Goal: Task Accomplishment & Management: Use online tool/utility

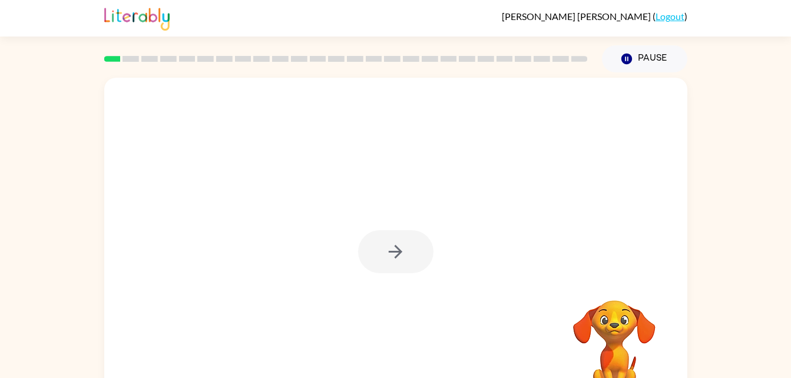
drag, startPoint x: 0, startPoint y: 0, endPoint x: 324, endPoint y: 253, distance: 411.1
click at [324, 253] on div "Your browser must support playing .mp4 files to use Literably. Please try using…" at bounding box center [395, 246] width 583 height 336
click at [381, 260] on button "button" at bounding box center [395, 251] width 75 height 43
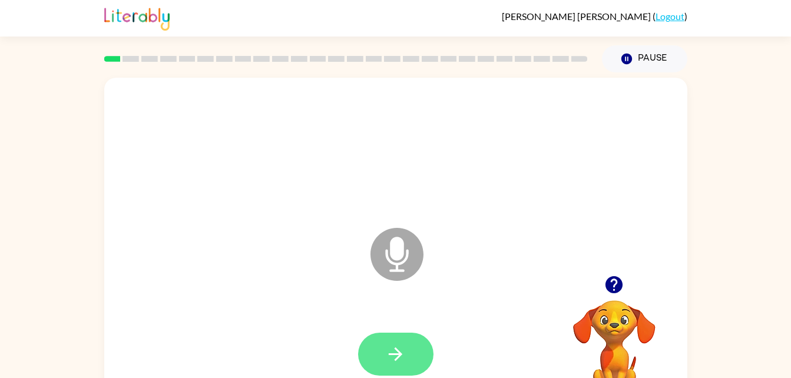
click at [390, 340] on button "button" at bounding box center [395, 354] width 75 height 43
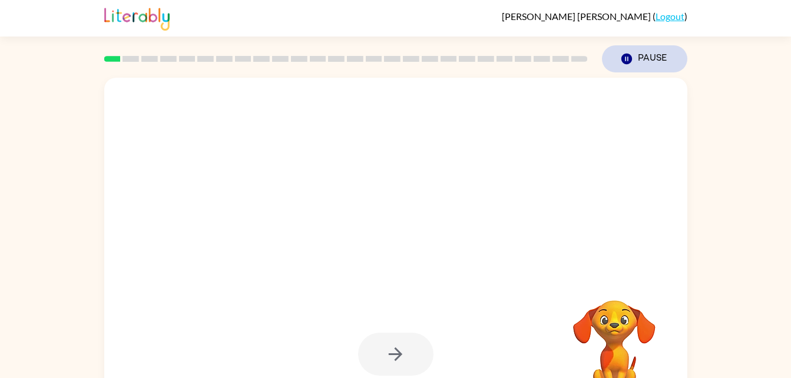
click at [626, 68] on button "Pause Pause" at bounding box center [644, 58] width 85 height 27
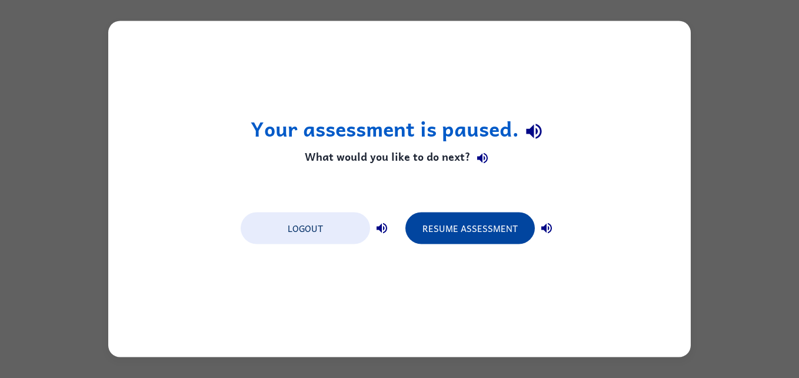
click at [505, 241] on button "Resume Assessment" at bounding box center [471, 229] width 130 height 32
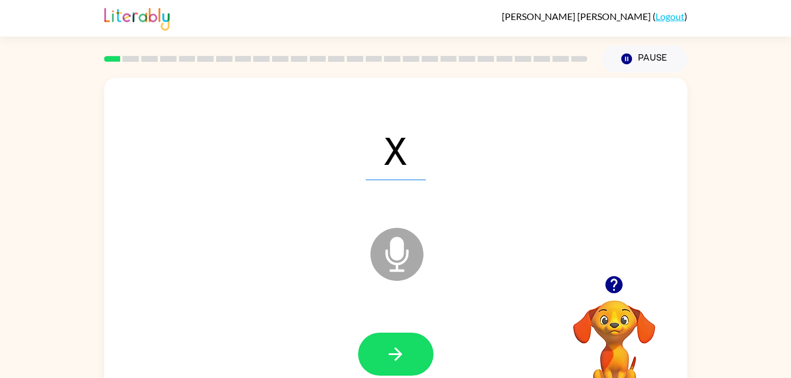
scroll to position [2, 0]
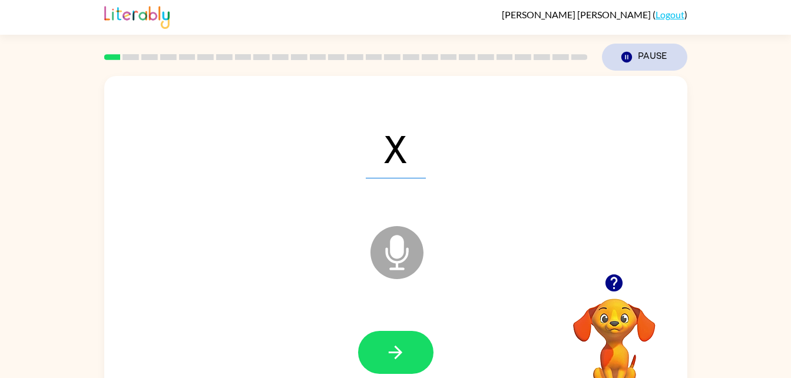
click at [634, 61] on button "Pause Pause" at bounding box center [644, 57] width 85 height 27
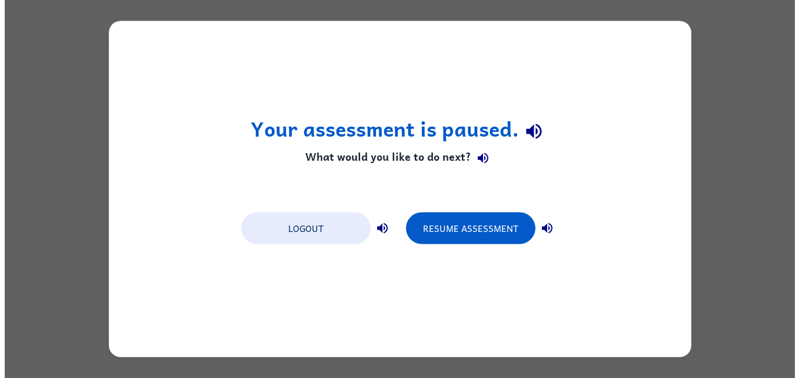
scroll to position [0, 0]
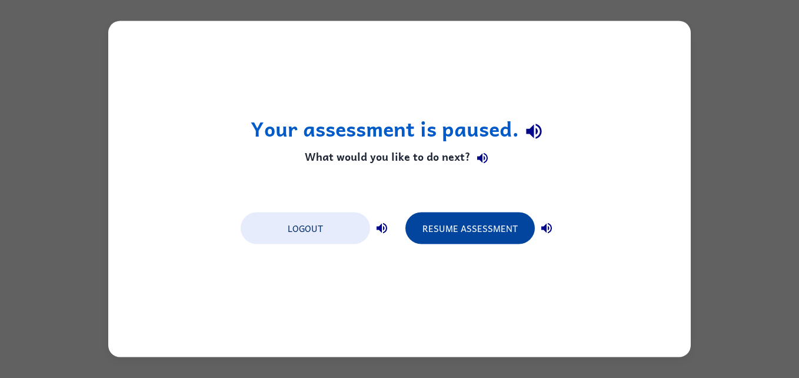
click at [488, 229] on button "Resume Assessment" at bounding box center [471, 229] width 130 height 32
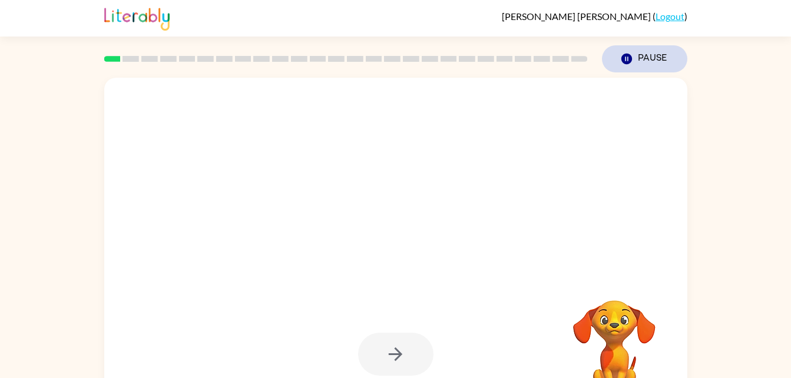
click at [648, 72] on button "Pause Pause" at bounding box center [644, 58] width 85 height 27
click at [627, 52] on button "Pause Pause" at bounding box center [644, 58] width 85 height 27
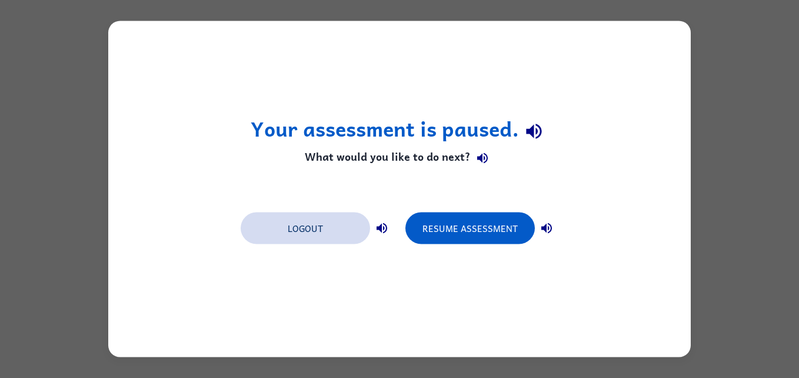
click at [306, 242] on button "Logout" at bounding box center [306, 229] width 130 height 32
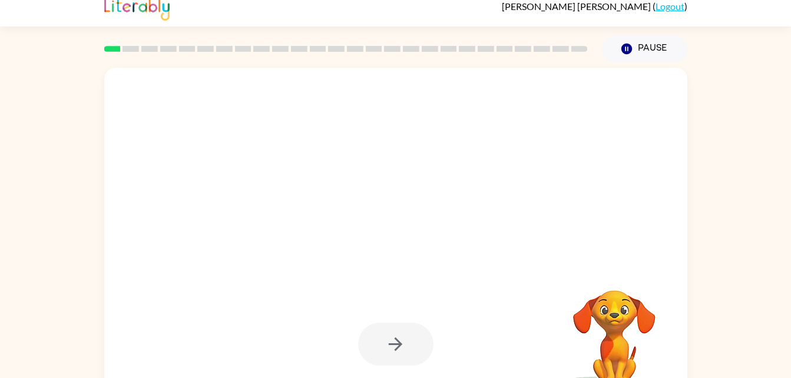
scroll to position [36, 0]
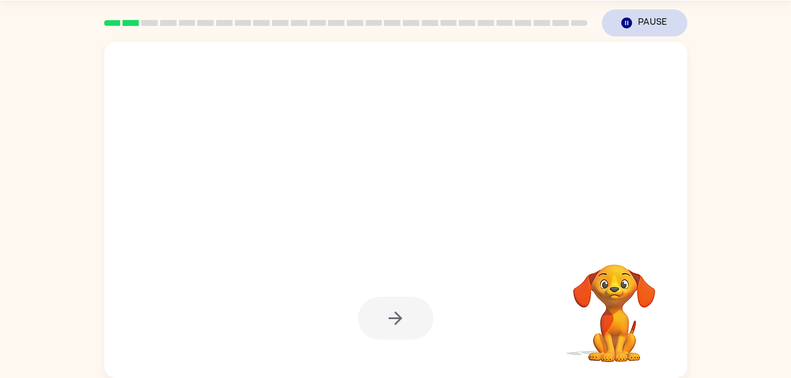
click at [621, 24] on icon "button" at bounding box center [626, 23] width 11 height 11
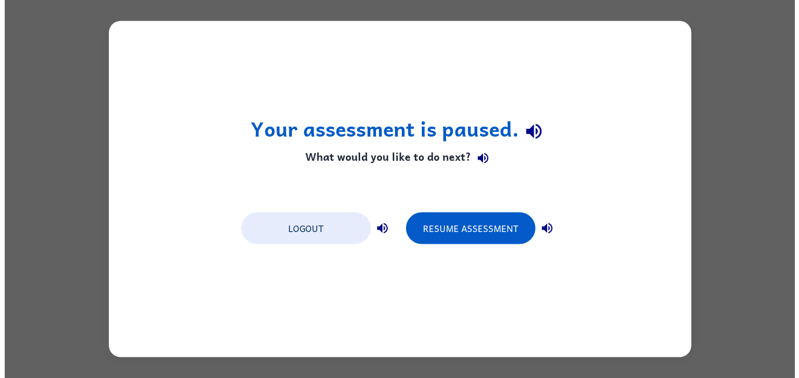
scroll to position [0, 0]
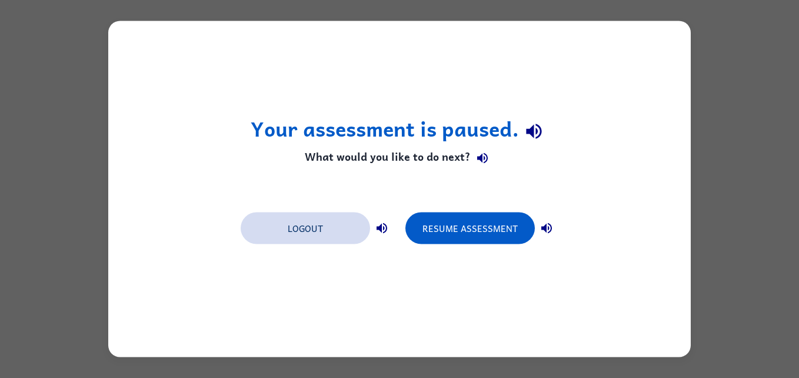
click at [317, 240] on button "Logout" at bounding box center [306, 229] width 130 height 32
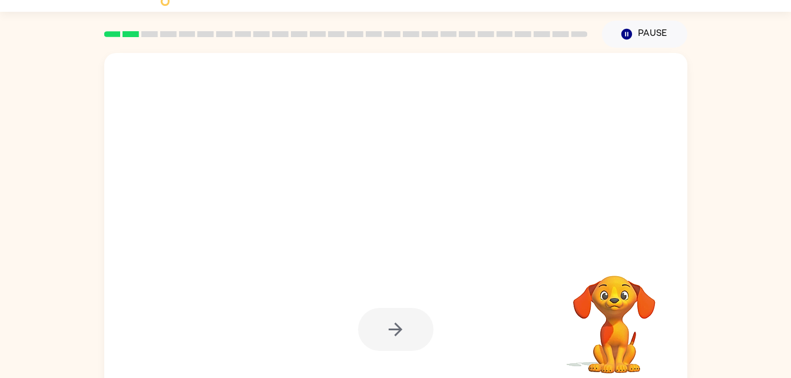
scroll to position [36, 0]
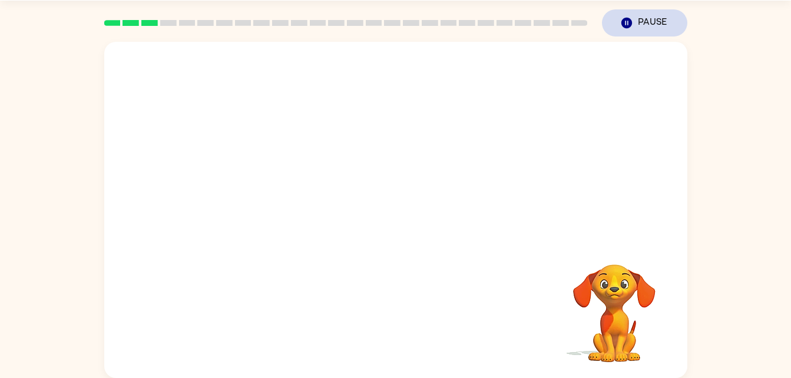
click at [639, 24] on button "Pause Pause" at bounding box center [644, 22] width 85 height 27
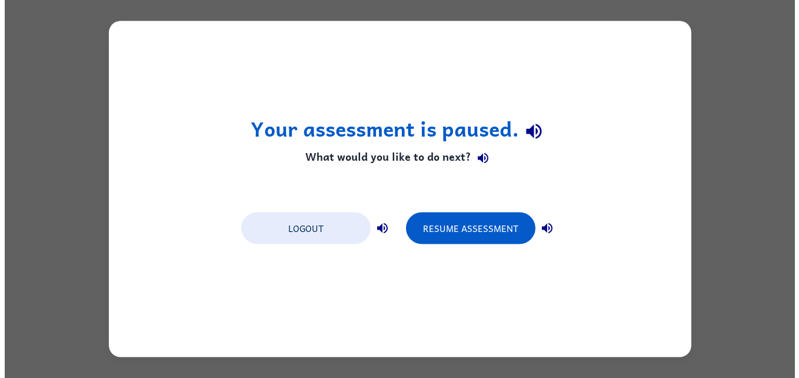
scroll to position [0, 0]
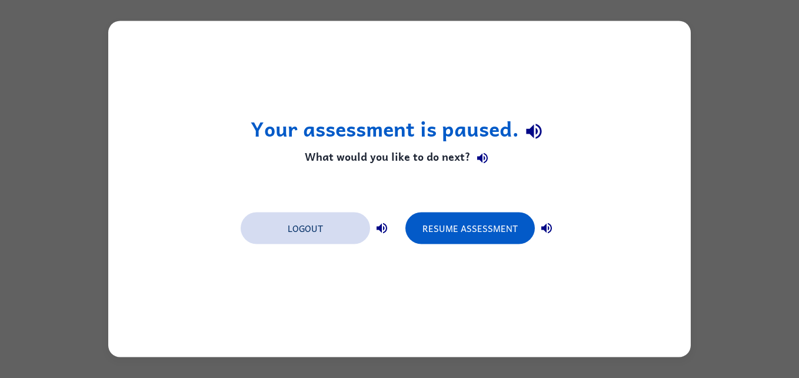
click at [291, 234] on button "Logout" at bounding box center [306, 229] width 130 height 32
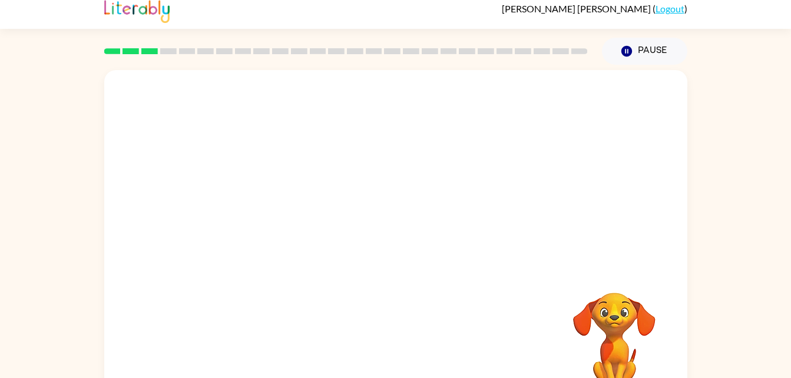
scroll to position [36, 0]
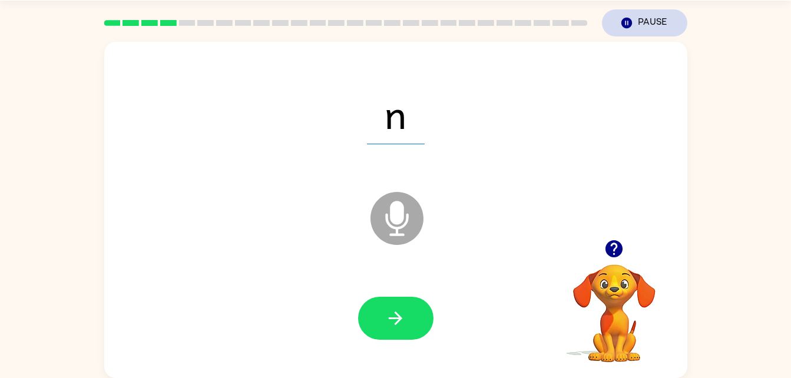
click at [642, 18] on button "Pause Pause" at bounding box center [644, 22] width 85 height 27
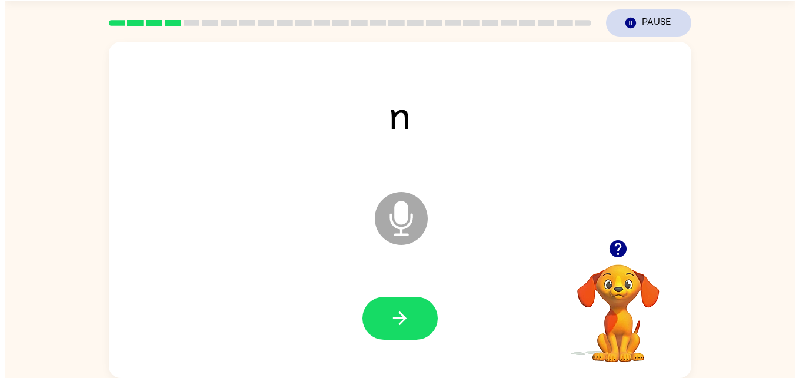
scroll to position [0, 0]
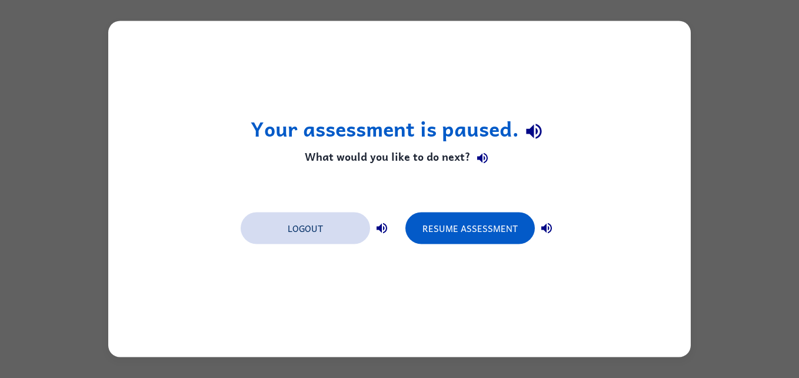
click at [307, 239] on button "Logout" at bounding box center [306, 229] width 130 height 32
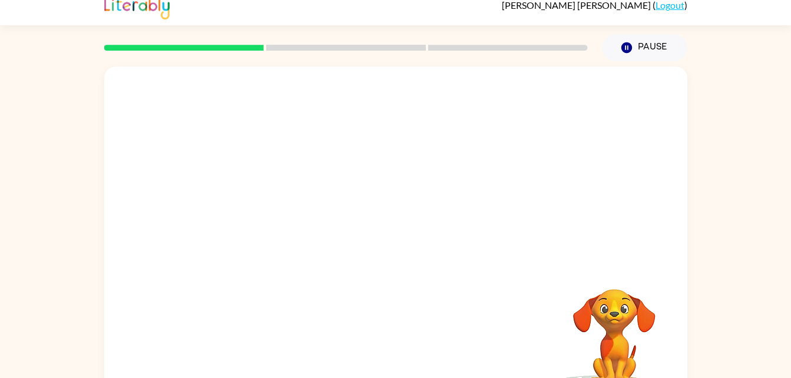
scroll to position [24, 0]
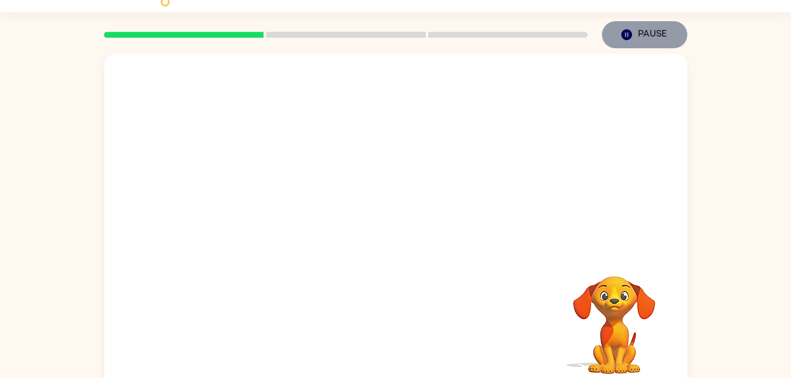
click at [645, 33] on button "Pause Pause" at bounding box center [644, 34] width 85 height 27
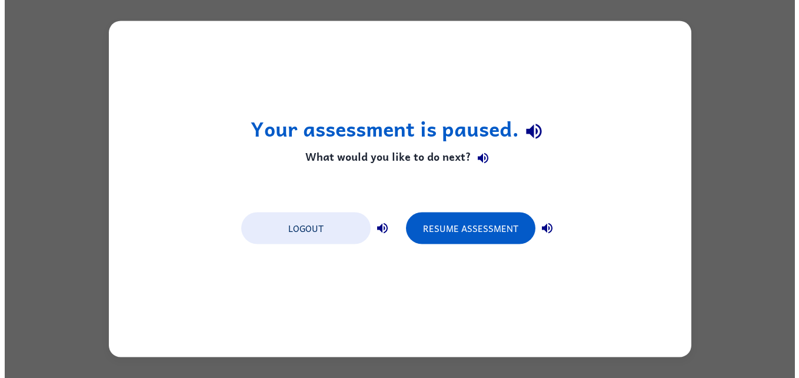
scroll to position [0, 0]
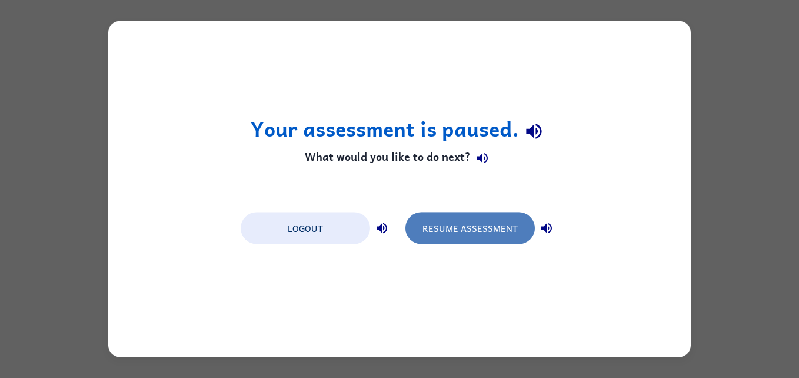
click at [498, 221] on button "Resume Assessment" at bounding box center [471, 229] width 130 height 32
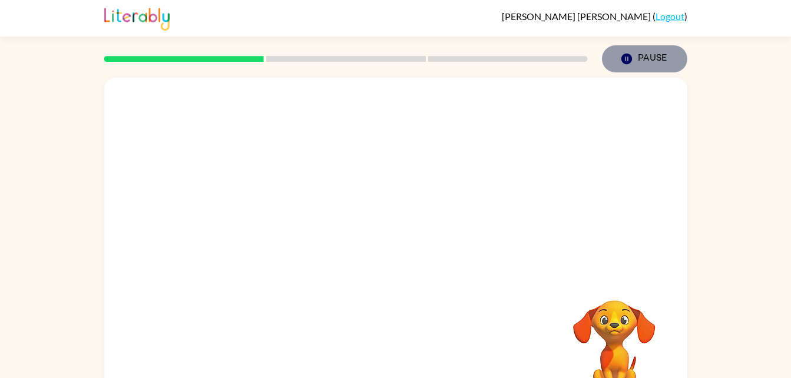
click at [633, 57] on button "Pause Pause" at bounding box center [644, 58] width 85 height 27
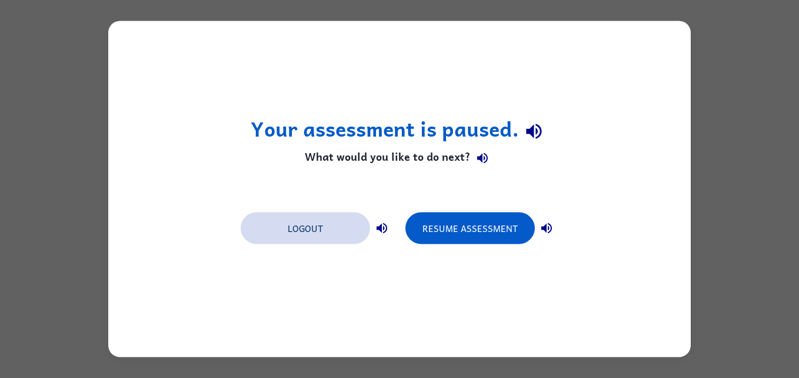
click at [296, 221] on button "Logout" at bounding box center [306, 229] width 130 height 32
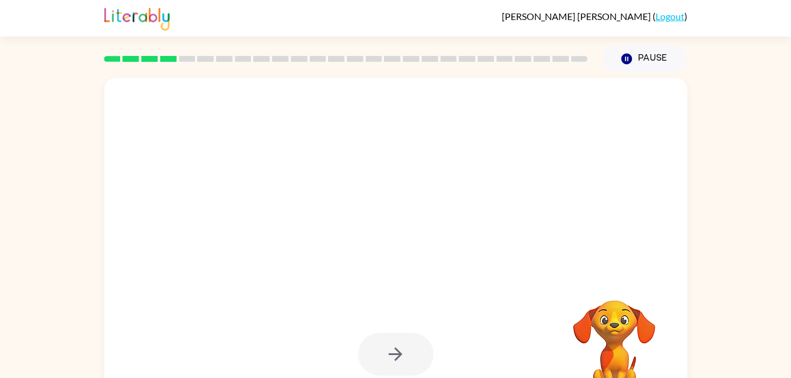
scroll to position [36, 0]
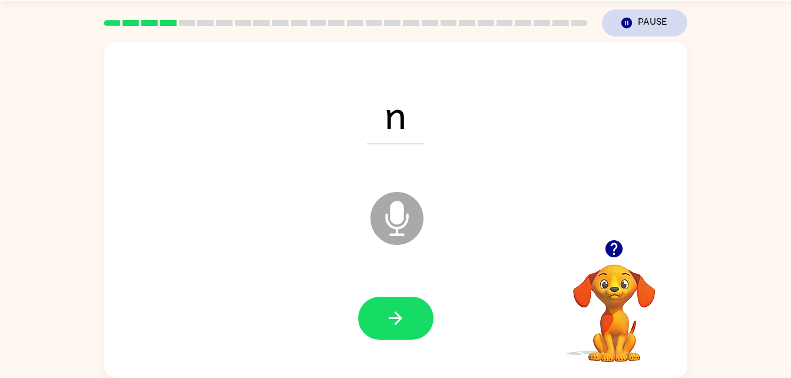
click at [620, 28] on icon "Pause" at bounding box center [626, 22] width 13 height 13
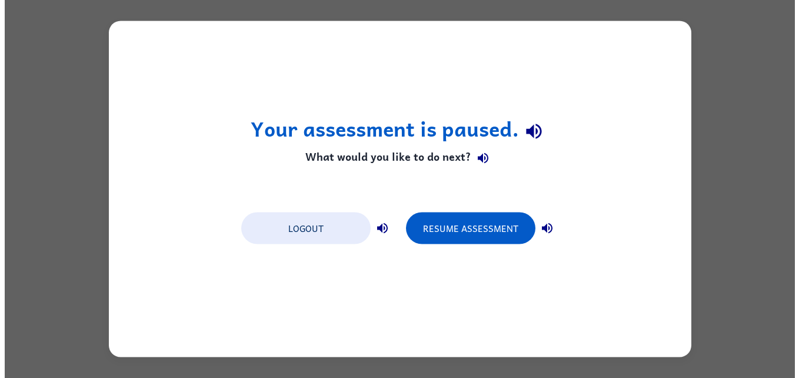
scroll to position [0, 0]
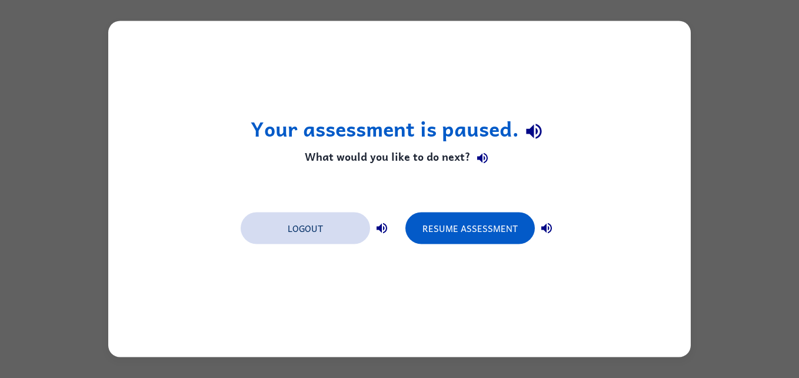
click at [292, 237] on button "Logout" at bounding box center [306, 229] width 130 height 32
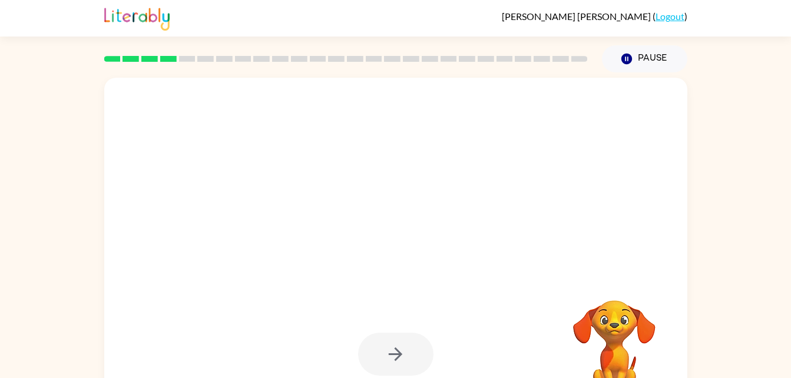
scroll to position [36, 0]
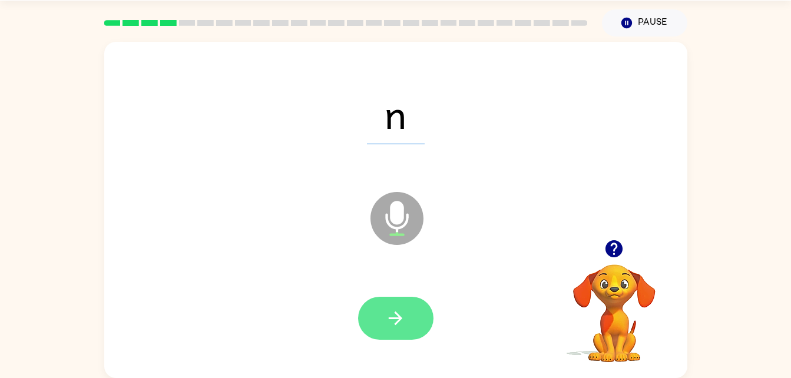
click at [396, 320] on icon "button" at bounding box center [395, 318] width 21 height 21
click at [389, 298] on button "button" at bounding box center [395, 318] width 75 height 43
click at [400, 314] on icon "button" at bounding box center [395, 318] width 21 height 21
click at [401, 306] on button "button" at bounding box center [395, 318] width 75 height 43
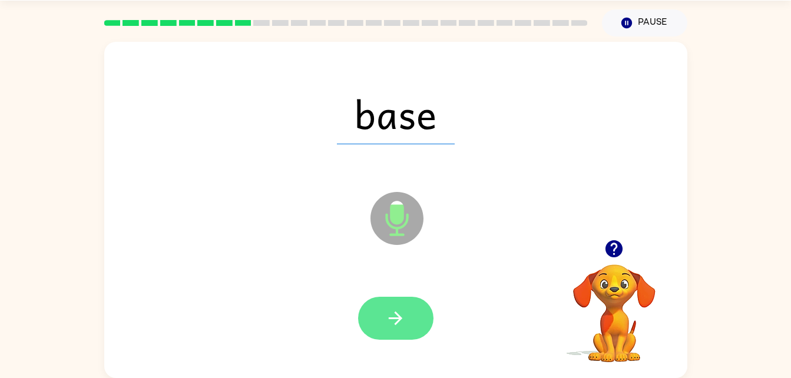
click at [386, 337] on button "button" at bounding box center [395, 318] width 75 height 43
click at [390, 297] on button "button" at bounding box center [395, 318] width 75 height 43
click at [391, 333] on button "button" at bounding box center [395, 318] width 75 height 43
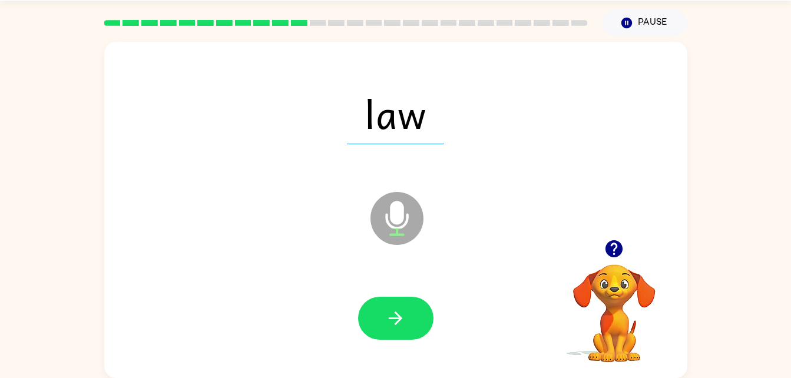
click at [384, 288] on div at bounding box center [395, 318] width 559 height 97
click at [390, 313] on icon "button" at bounding box center [395, 318] width 21 height 21
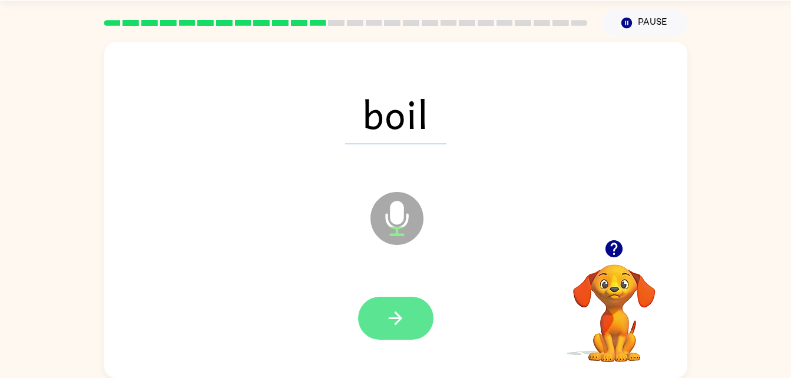
click at [390, 318] on icon "button" at bounding box center [396, 318] width 14 height 14
click at [390, 298] on button "button" at bounding box center [395, 318] width 75 height 43
click at [403, 320] on icon "button" at bounding box center [395, 318] width 21 height 21
click at [396, 319] on icon "button" at bounding box center [395, 318] width 21 height 21
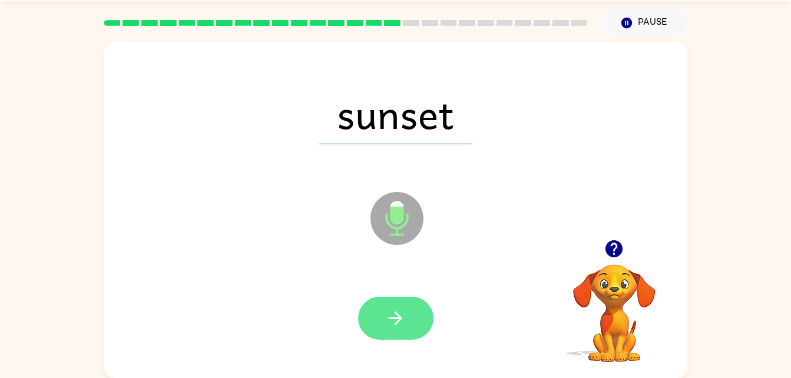
click at [393, 315] on icon "button" at bounding box center [395, 318] width 21 height 21
click at [392, 327] on icon "button" at bounding box center [395, 318] width 21 height 21
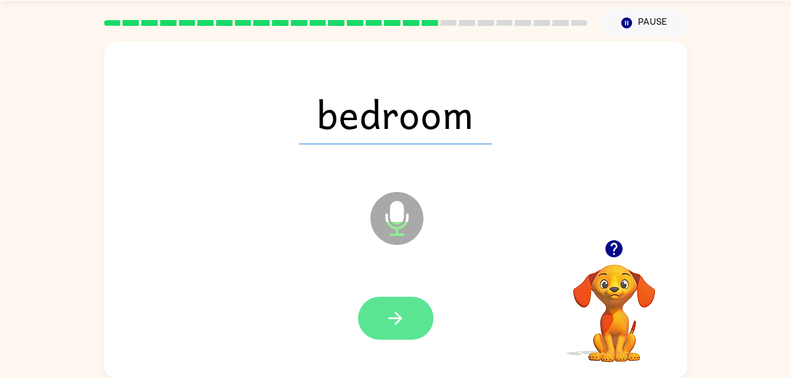
click at [409, 321] on button "button" at bounding box center [395, 318] width 75 height 43
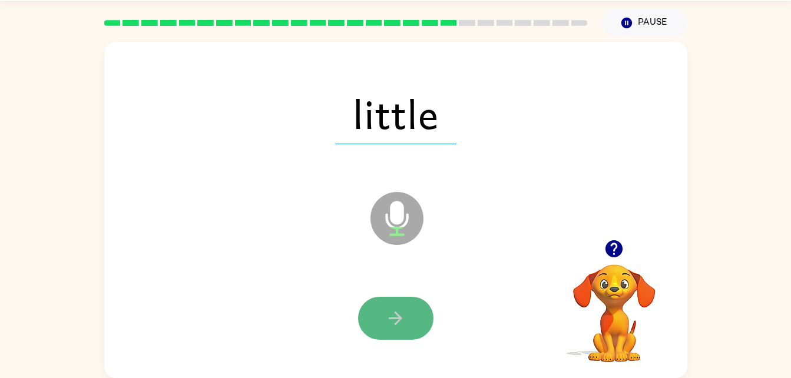
click at [401, 302] on button "button" at bounding box center [395, 318] width 75 height 43
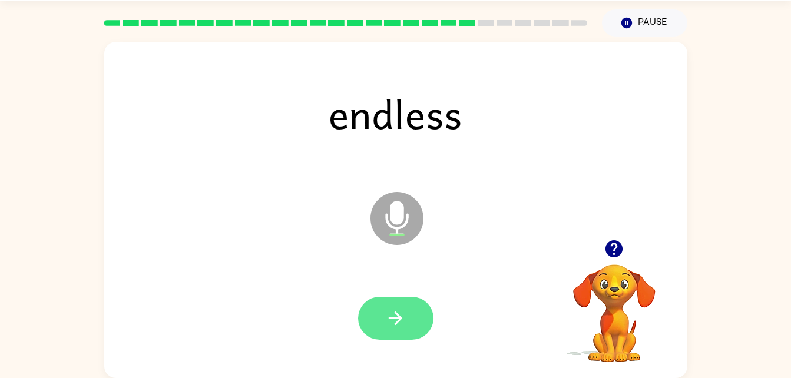
click at [410, 314] on button "button" at bounding box center [395, 318] width 75 height 43
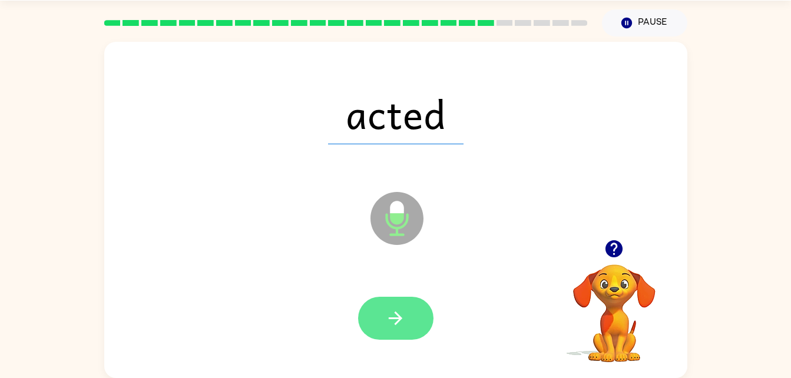
click at [395, 302] on button "button" at bounding box center [395, 318] width 75 height 43
click at [392, 313] on icon "button" at bounding box center [395, 318] width 21 height 21
click at [386, 317] on icon "button" at bounding box center [395, 318] width 21 height 21
click at [381, 307] on button "button" at bounding box center [395, 318] width 75 height 43
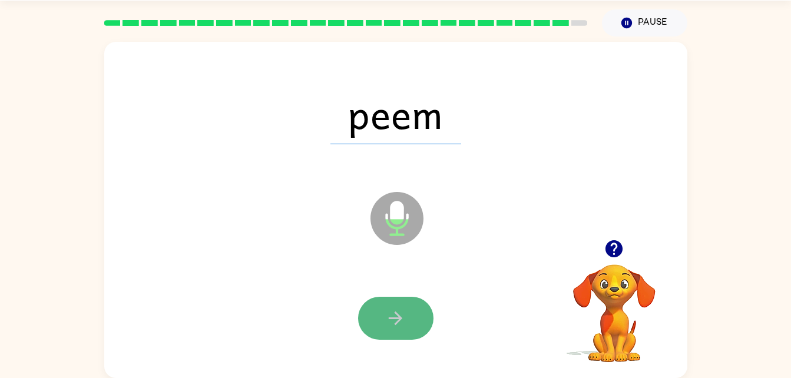
click at [406, 323] on button "button" at bounding box center [395, 318] width 75 height 43
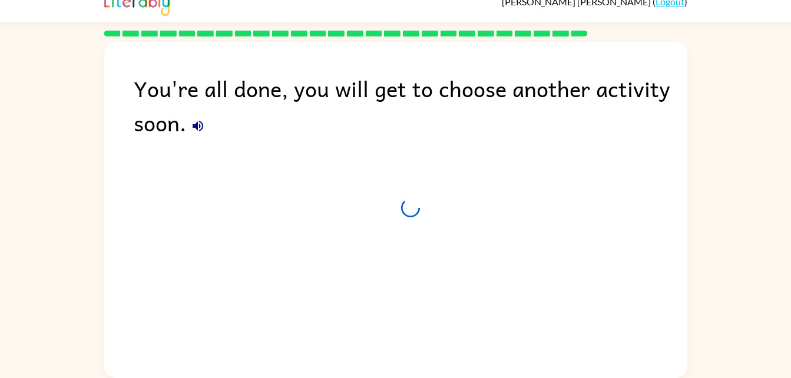
scroll to position [15, 0]
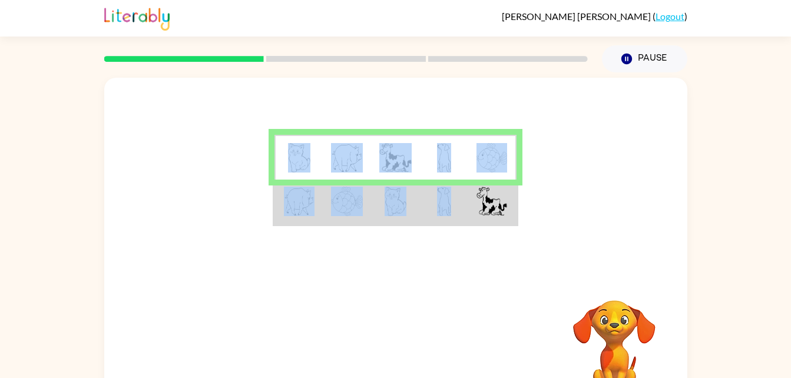
drag, startPoint x: 465, startPoint y: 225, endPoint x: 392, endPoint y: 241, distance: 74.3
click at [392, 241] on div at bounding box center [395, 177] width 583 height 198
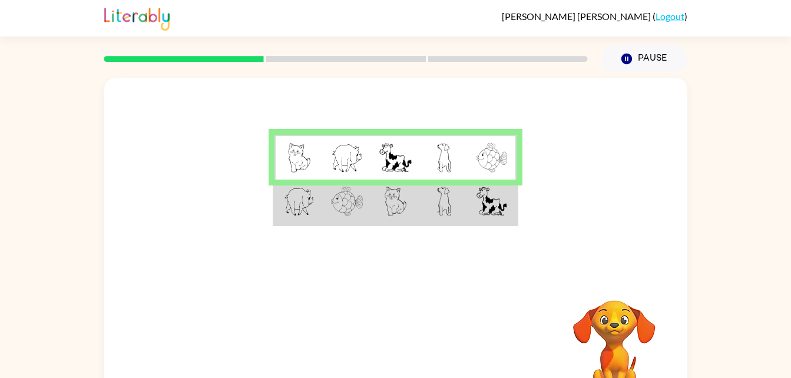
click at [464, 199] on td at bounding box center [444, 202] width 48 height 45
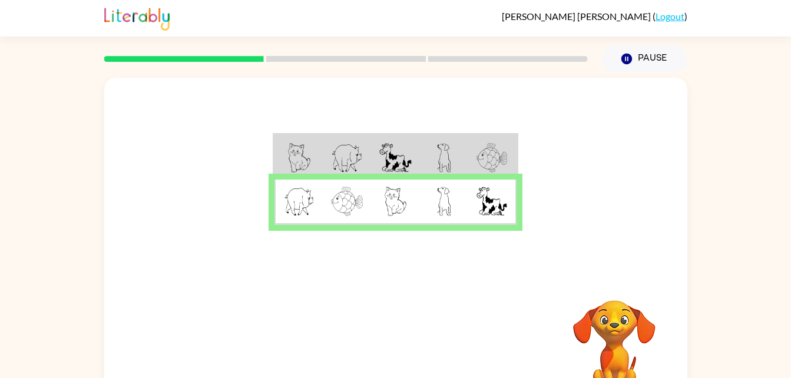
scroll to position [36, 0]
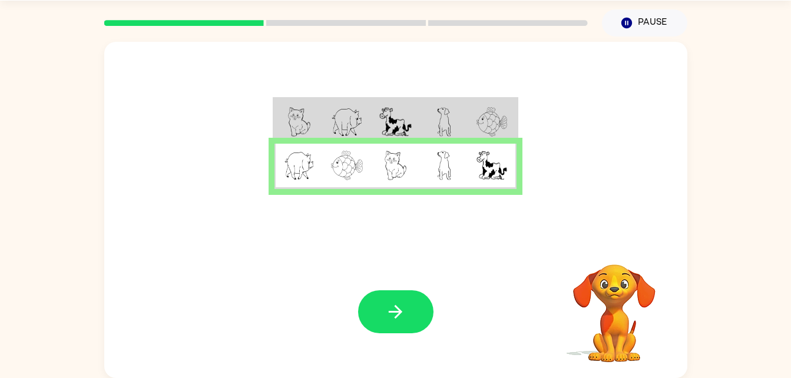
click at [409, 250] on div "Your browser must support playing .mp4 files to use Literably. Please try using…" at bounding box center [395, 311] width 583 height 132
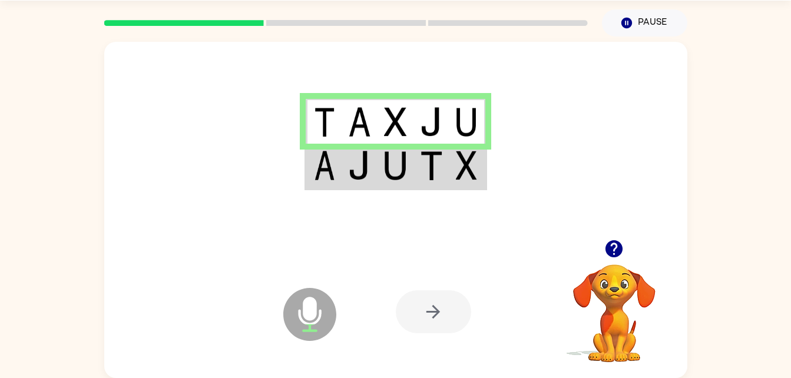
click at [436, 336] on icon "Microphone The Microphone is here when it is your turn to talk" at bounding box center [368, 329] width 177 height 88
click at [432, 324] on div at bounding box center [433, 311] width 75 height 43
click at [436, 322] on div at bounding box center [433, 311] width 75 height 43
click at [438, 326] on div at bounding box center [433, 311] width 75 height 43
click at [456, 323] on div at bounding box center [433, 311] width 75 height 43
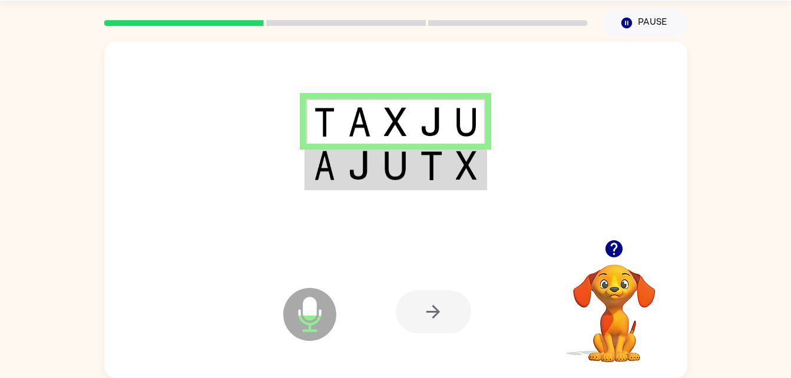
click at [456, 310] on div at bounding box center [433, 311] width 75 height 43
click at [446, 334] on icon "Microphone The Microphone is here when it is your turn to talk" at bounding box center [368, 329] width 177 height 88
click at [432, 306] on div at bounding box center [433, 311] width 75 height 43
click at [431, 286] on icon "Microphone The Microphone is here when it is your turn to talk" at bounding box center [368, 329] width 177 height 88
click at [433, 327] on div at bounding box center [433, 311] width 75 height 43
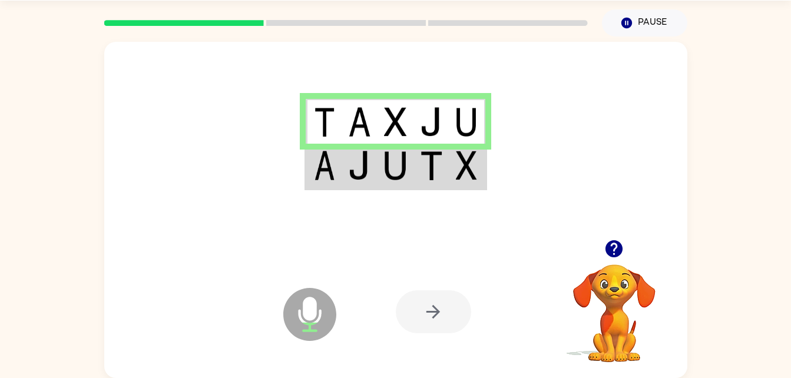
click at [444, 327] on div at bounding box center [433, 311] width 75 height 43
click at [441, 326] on div at bounding box center [433, 311] width 75 height 43
click at [376, 175] on td at bounding box center [359, 166] width 36 height 45
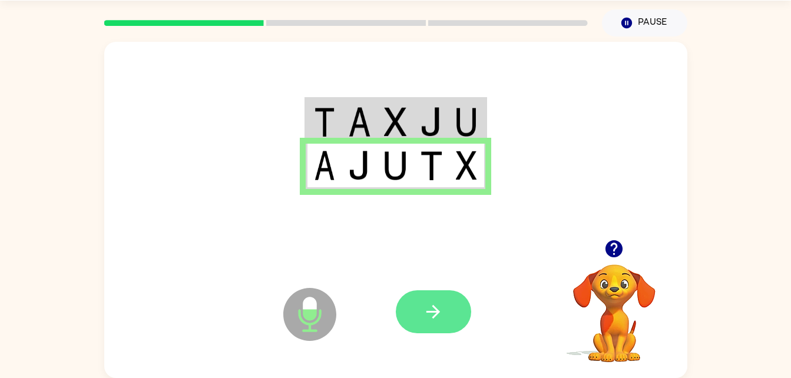
click at [453, 310] on button "button" at bounding box center [433, 311] width 75 height 43
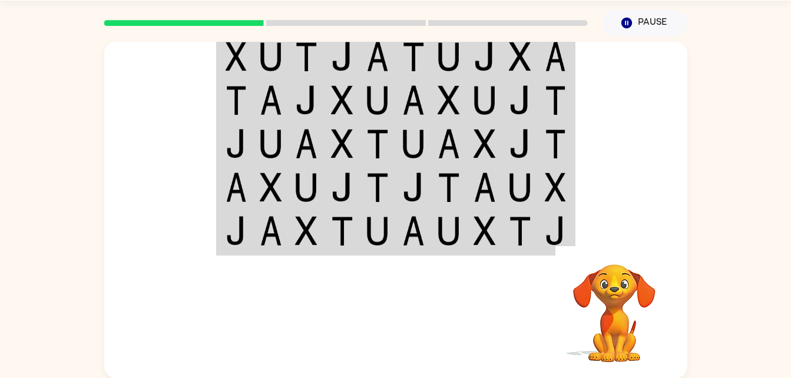
scroll to position [0, 0]
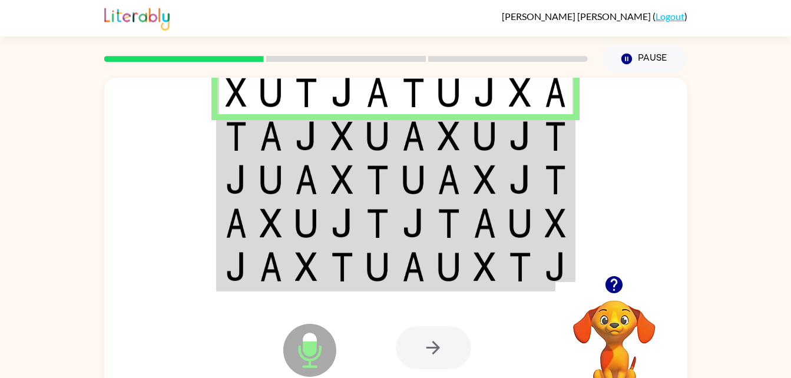
click at [480, 123] on img at bounding box center [484, 135] width 22 height 29
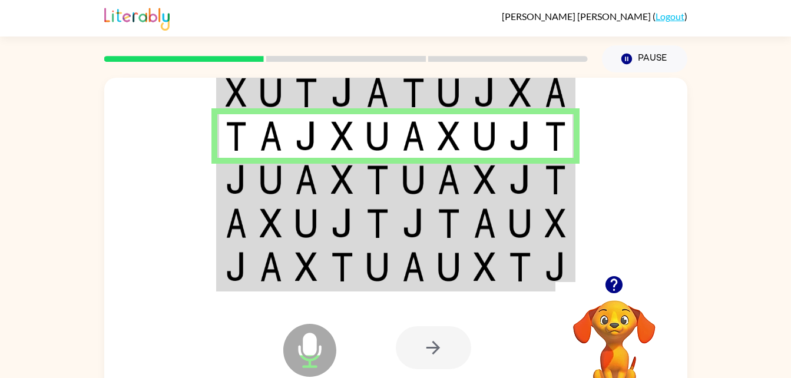
click at [555, 175] on img at bounding box center [555, 179] width 21 height 29
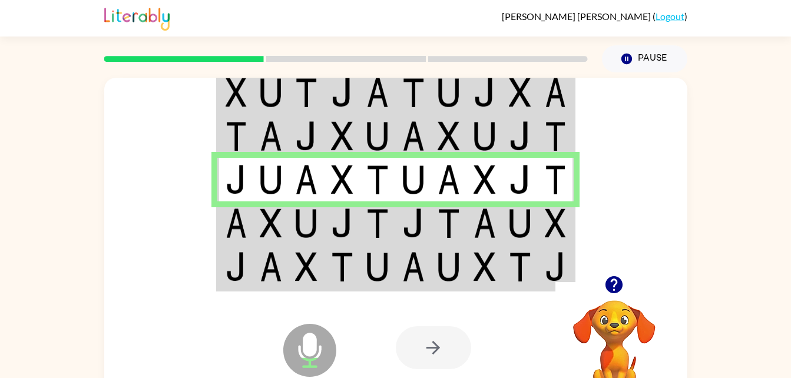
click at [360, 224] on td at bounding box center [378, 223] width 36 height 44
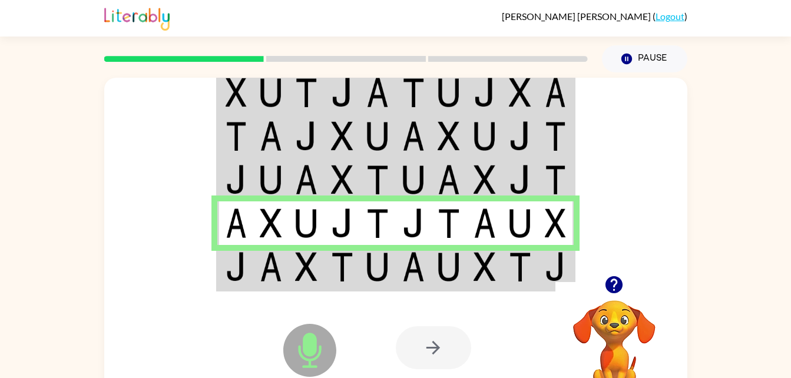
click at [443, 256] on img at bounding box center [448, 266] width 22 height 29
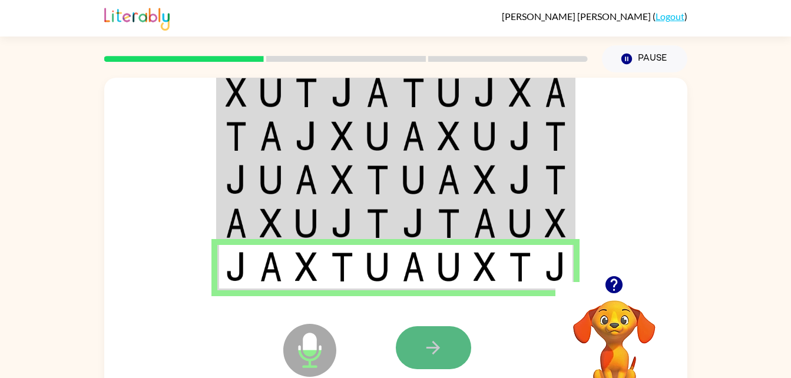
click at [450, 335] on button "button" at bounding box center [433, 347] width 75 height 43
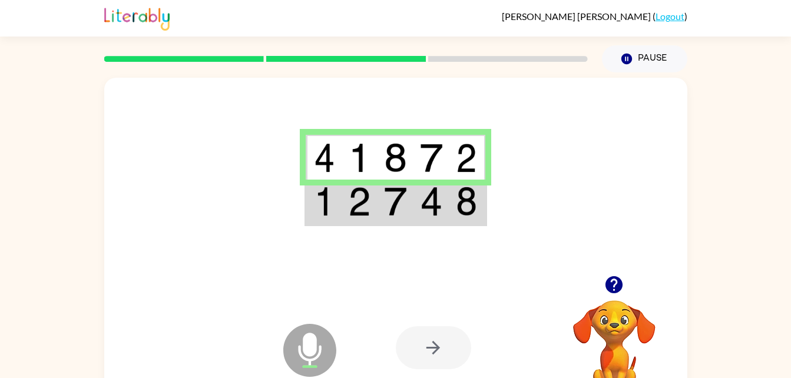
click at [426, 234] on div at bounding box center [395, 177] width 583 height 198
click at [426, 210] on img at bounding box center [431, 201] width 22 height 29
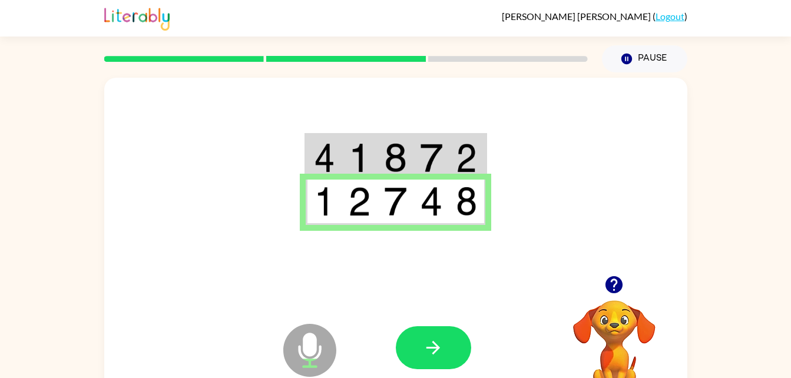
click at [427, 212] on img at bounding box center [431, 201] width 22 height 29
click at [443, 341] on icon "button" at bounding box center [433, 347] width 21 height 21
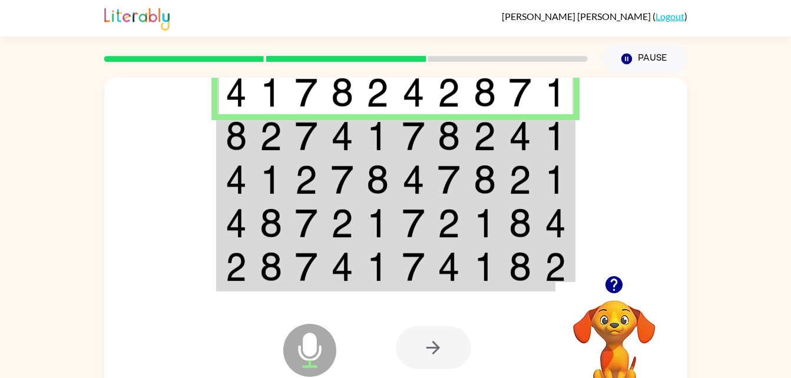
click at [383, 150] on img at bounding box center [377, 135] width 22 height 29
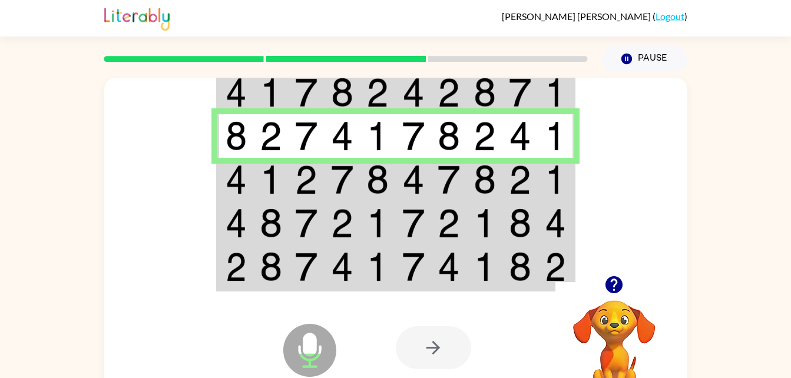
click at [285, 194] on td at bounding box center [271, 180] width 36 height 44
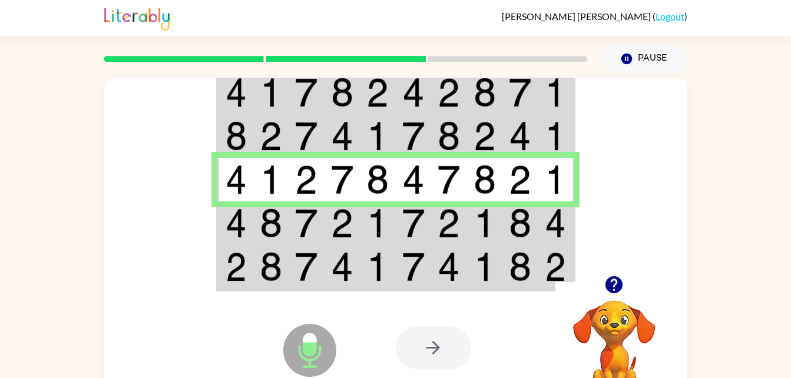
click at [279, 218] on img at bounding box center [271, 222] width 22 height 29
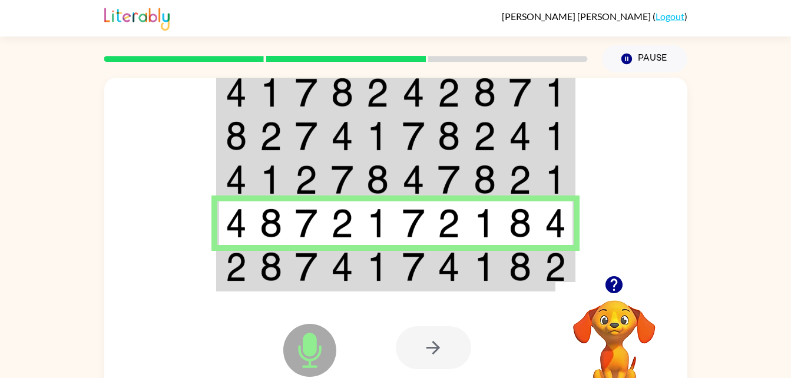
click at [525, 264] on img at bounding box center [520, 266] width 22 height 29
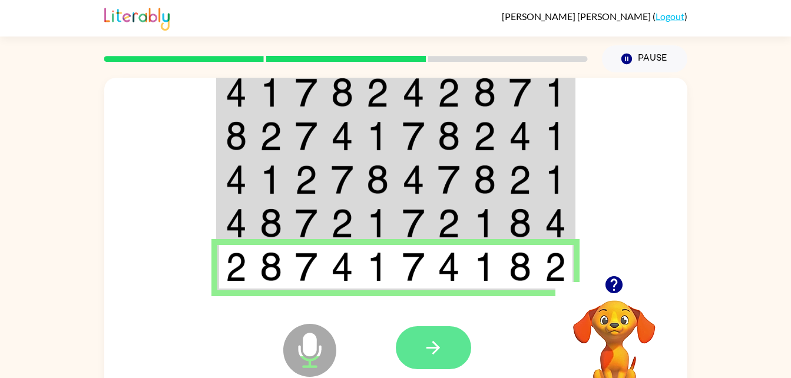
click at [452, 356] on button "button" at bounding box center [433, 347] width 75 height 43
